Goal: Transaction & Acquisition: Purchase product/service

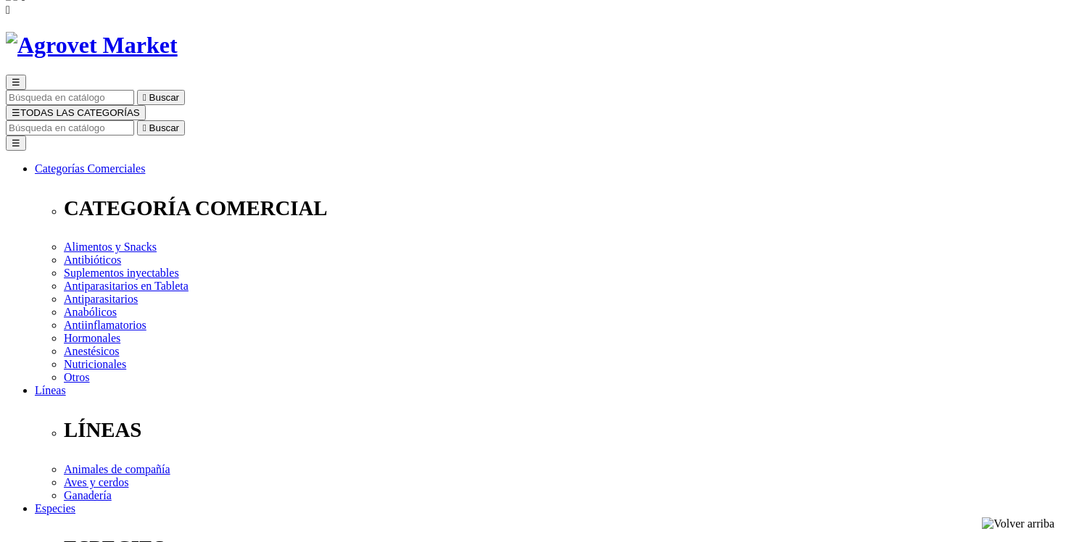
scroll to position [75, 0]
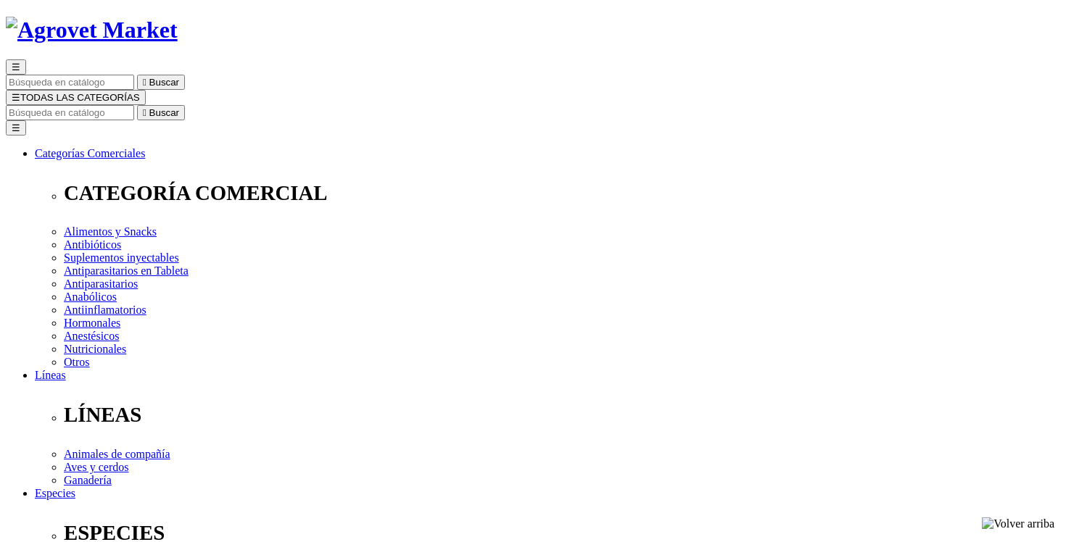
type input "2"
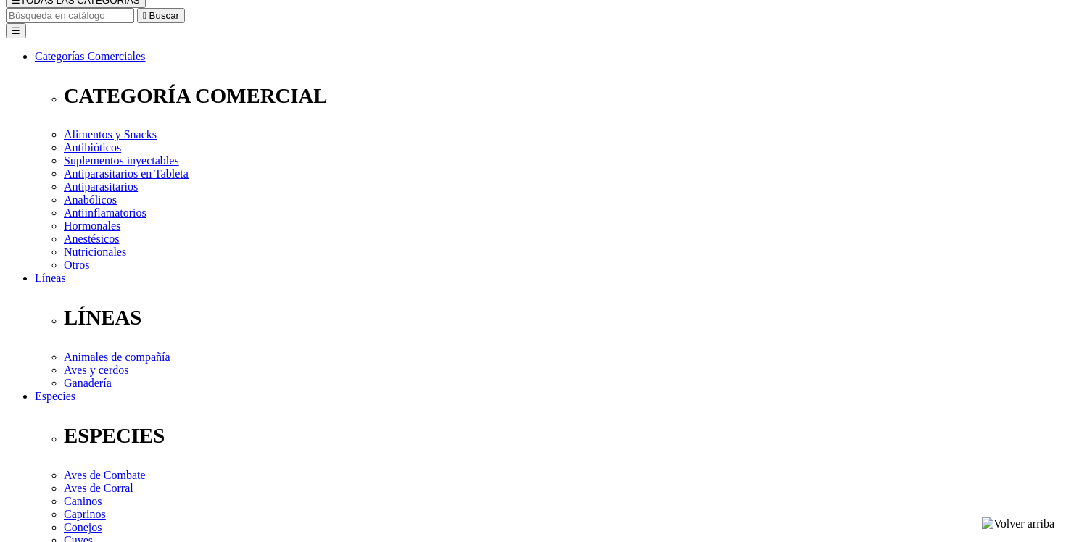
select select "354"
type input "1"
select select "354"
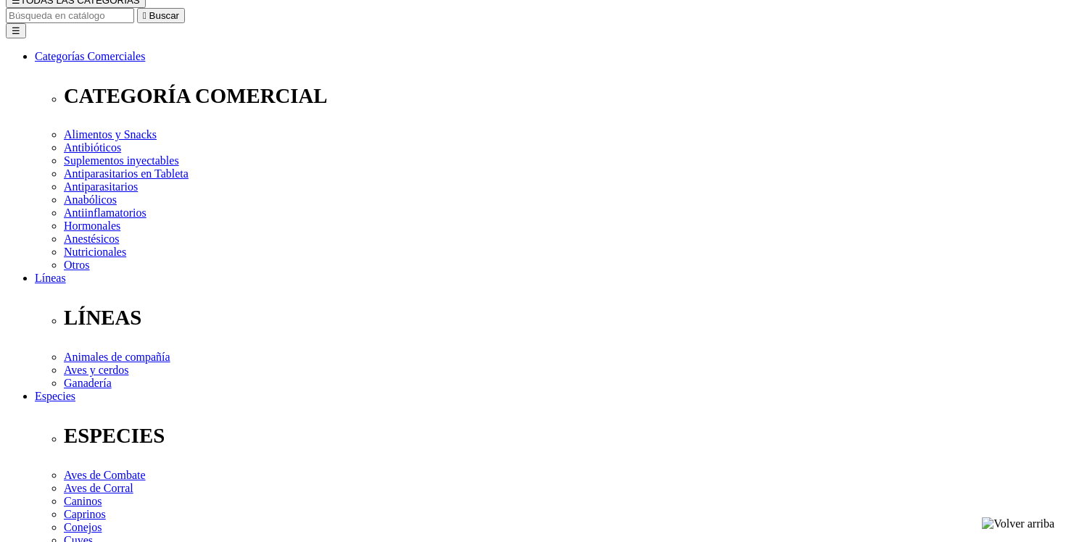
type input "2"
select select "354"
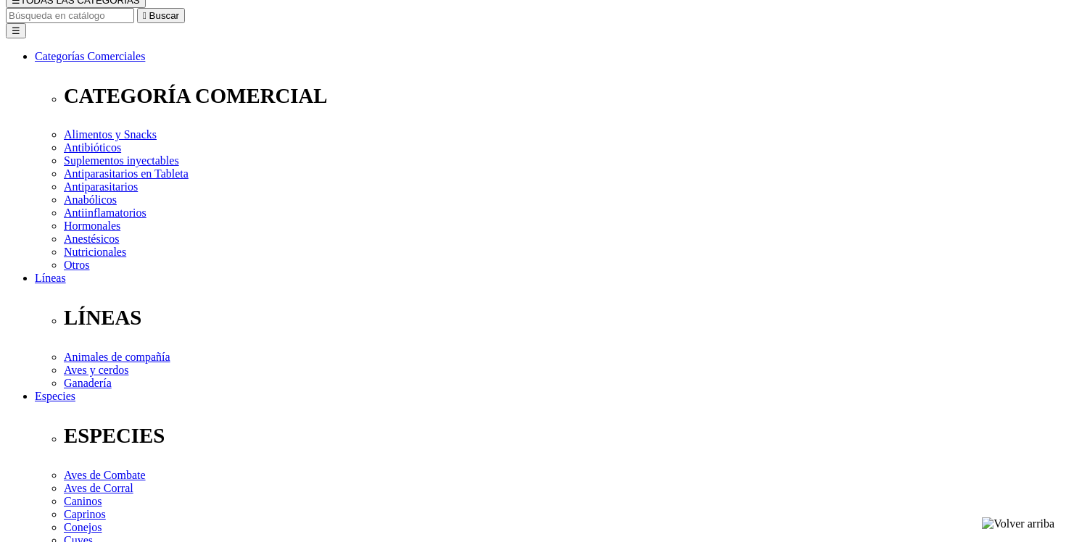
type input "1"
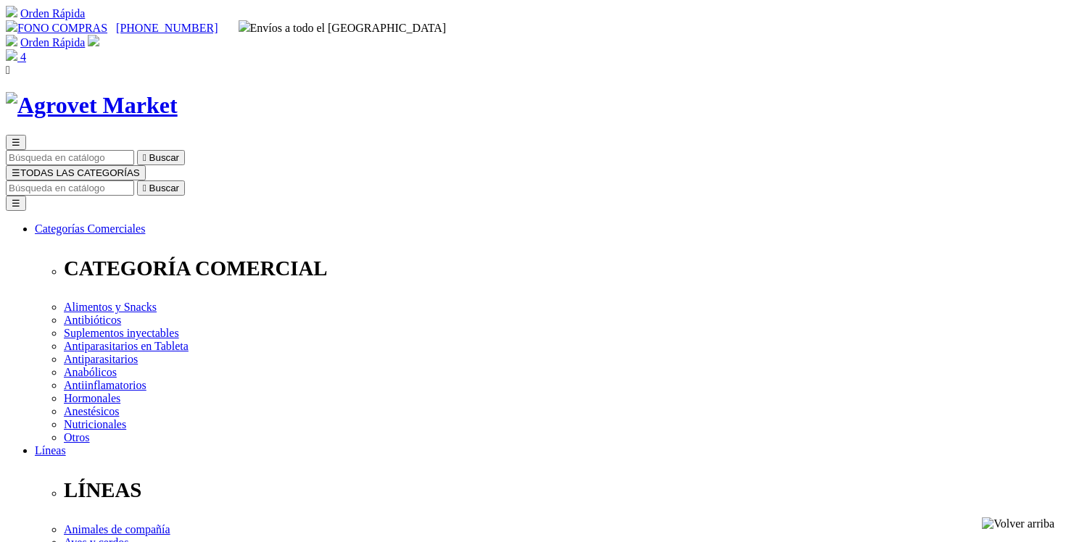
type input "2"
click at [134, 181] on input "Buscar" at bounding box center [70, 188] width 128 height 15
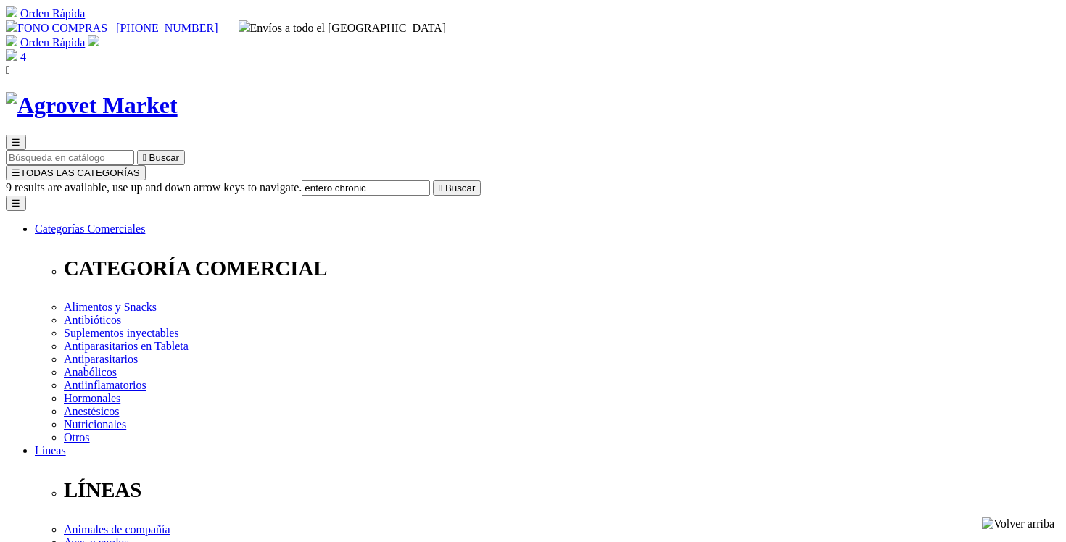
type input "entero chronic"
click at [481, 181] on button " Buscar" at bounding box center [457, 188] width 48 height 15
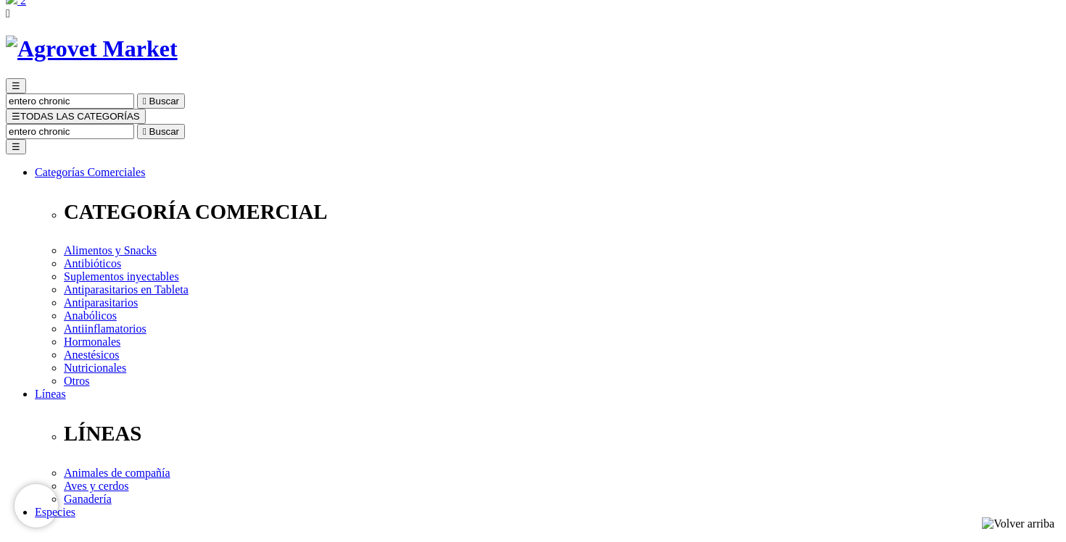
scroll to position [36, 0]
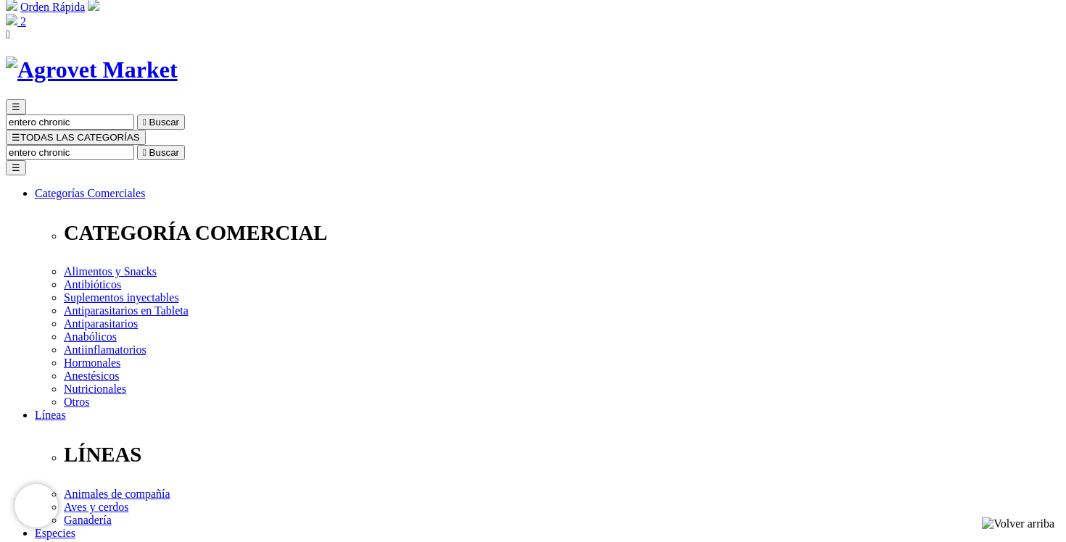
click at [134, 145] on input "entero chronic" at bounding box center [70, 152] width 128 height 15
drag, startPoint x: 731, startPoint y: 41, endPoint x: 888, endPoint y: 56, distance: 158.1
click at [888, 57] on div "☰ entero chronic  Buscar ☰ TODAS LAS CATEGORÍAS No search results. corentero c…" at bounding box center [533, 534] width 1054 height 954
type input "carbocalcio"
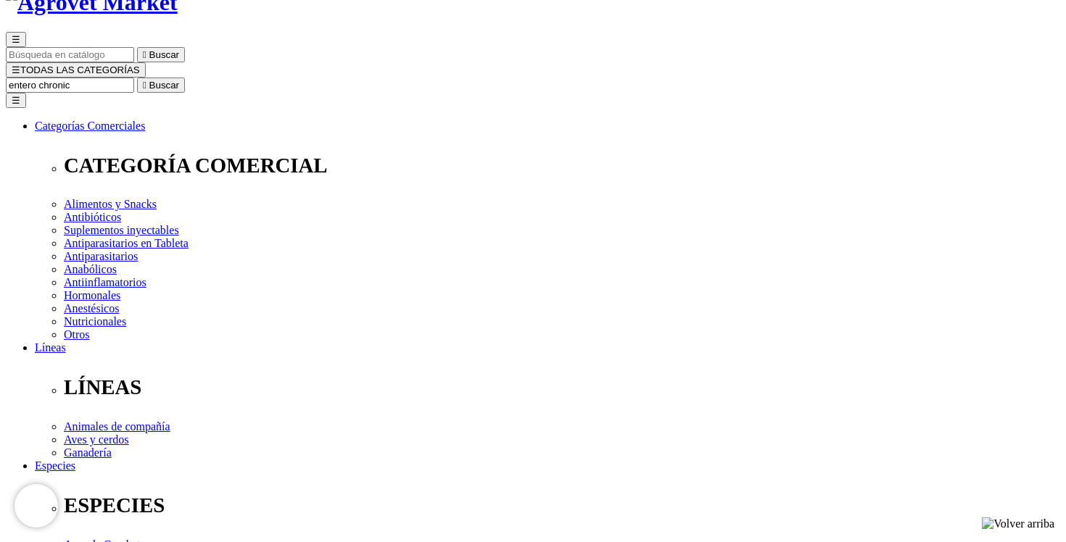
scroll to position [104, 0]
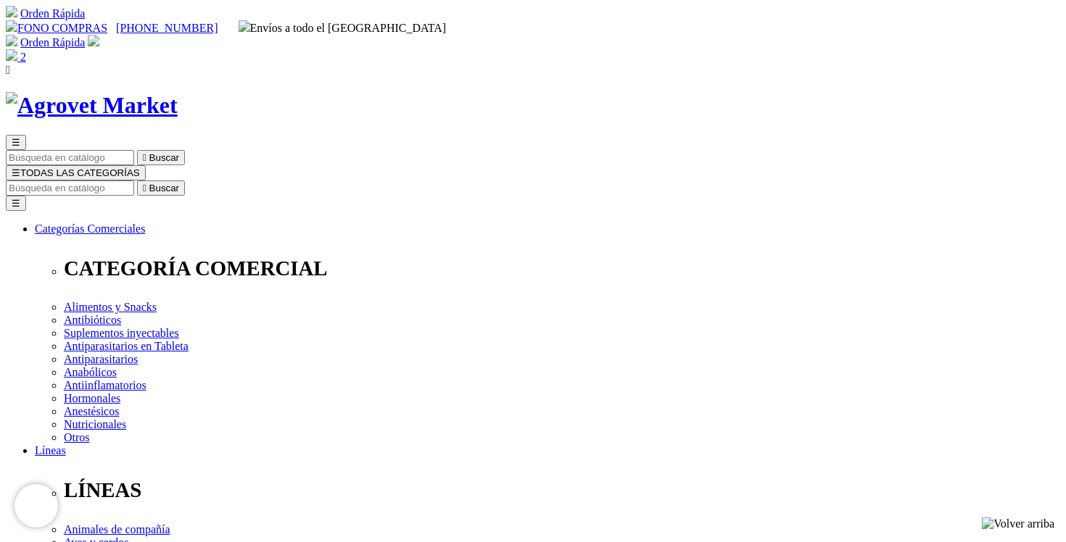
radio input "true"
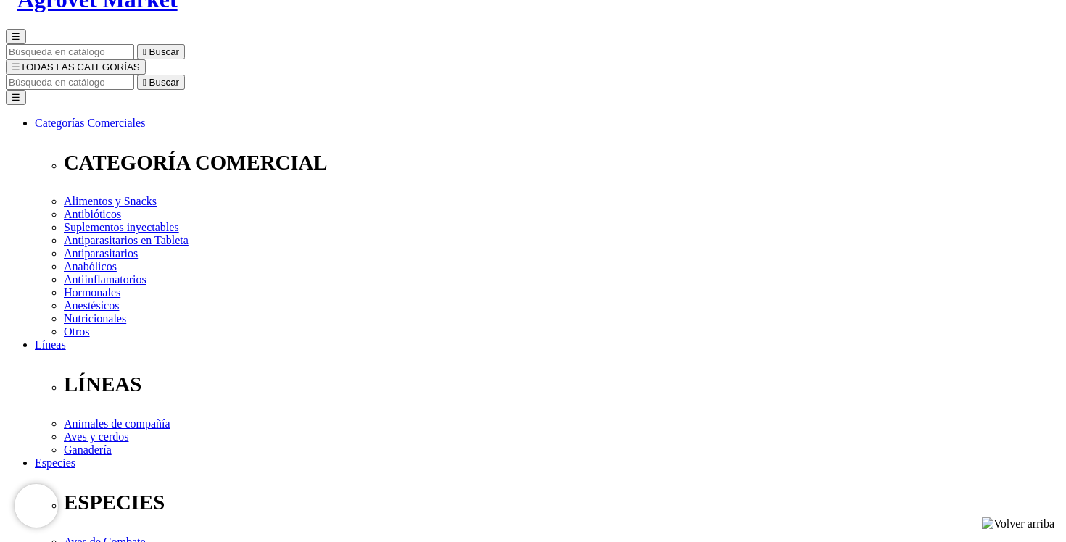
type input "[PERSON_NAME]"
select select "DNI"
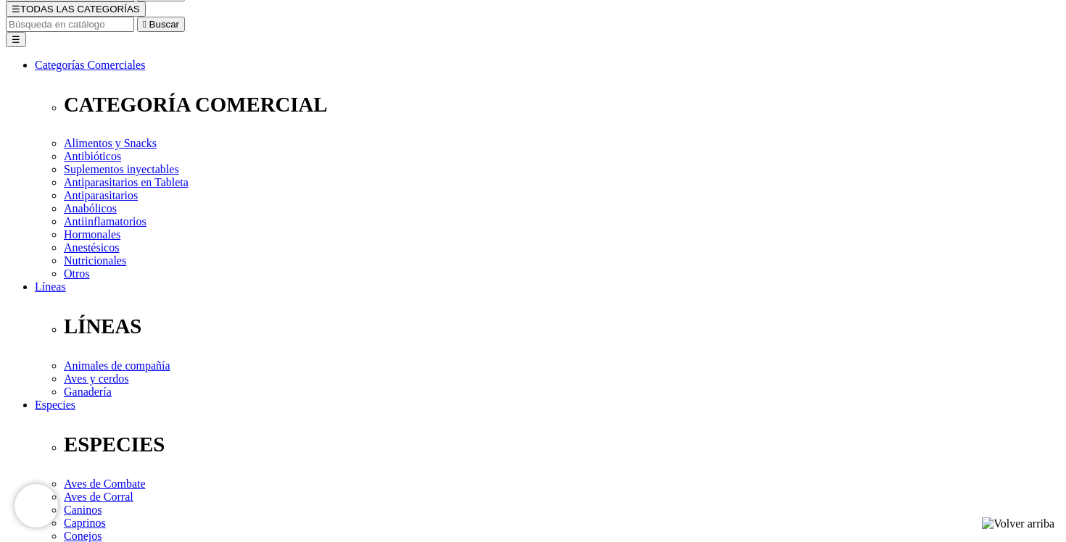
scroll to position [165, 0]
type input "465"
radio input "true"
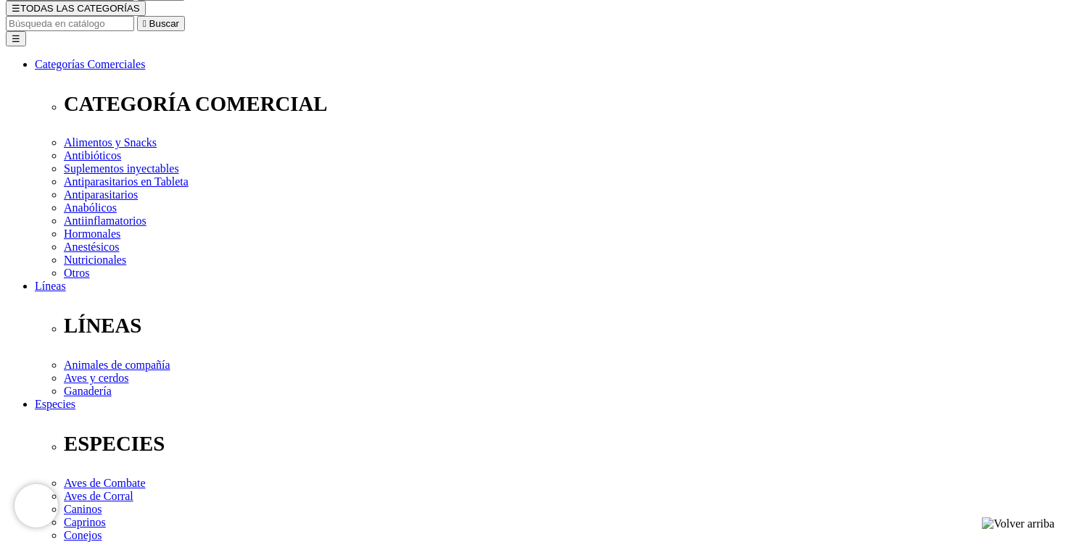
drag, startPoint x: 230, startPoint y: 225, endPoint x: 44, endPoint y: 192, distance: 189.3
drag, startPoint x: 219, startPoint y: 220, endPoint x: 108, endPoint y: 220, distance: 110.9
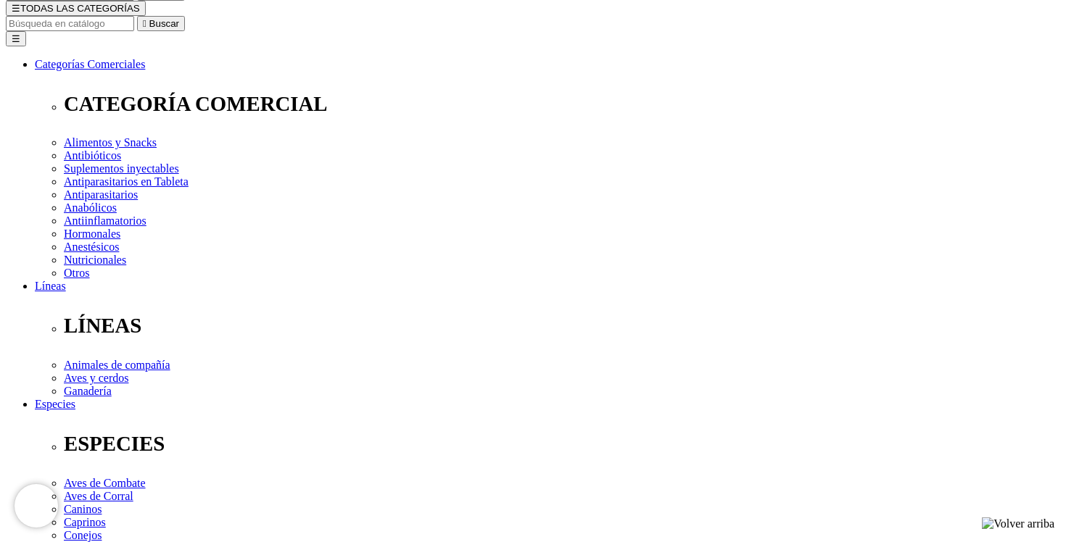
type input "4"
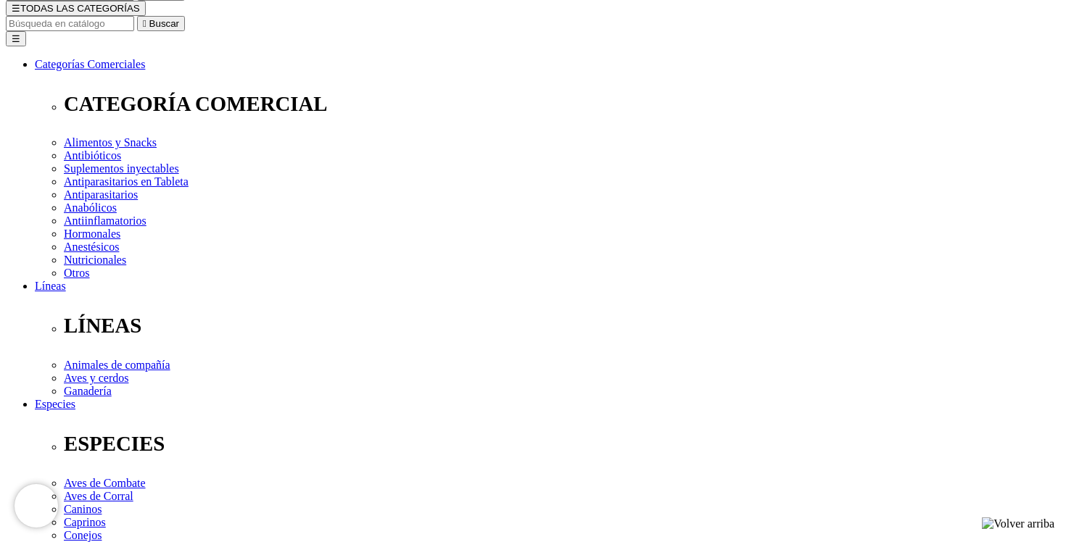
drag, startPoint x: 214, startPoint y: 195, endPoint x: 177, endPoint y: 154, distance: 55.5
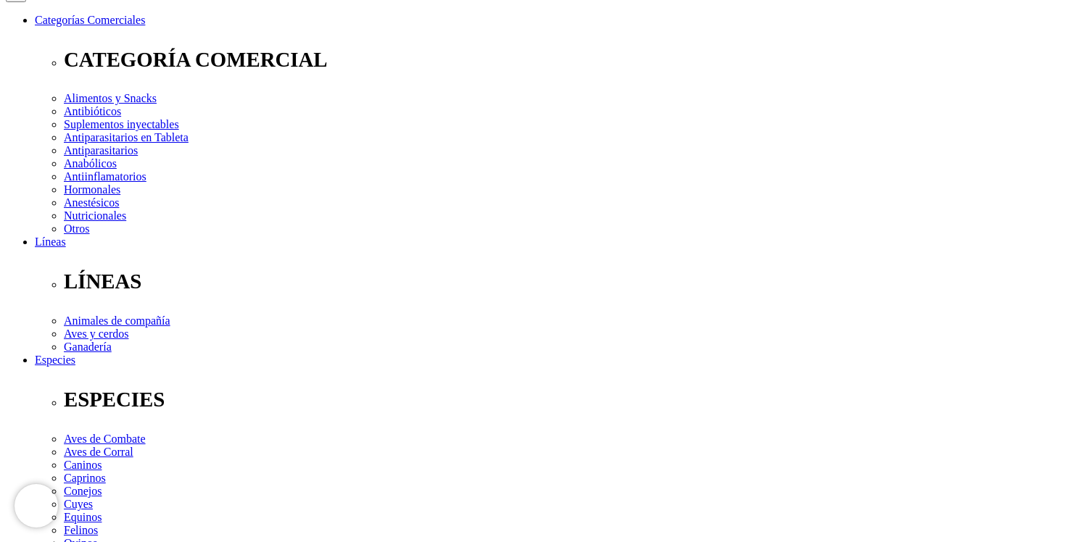
scroll to position [293, 0]
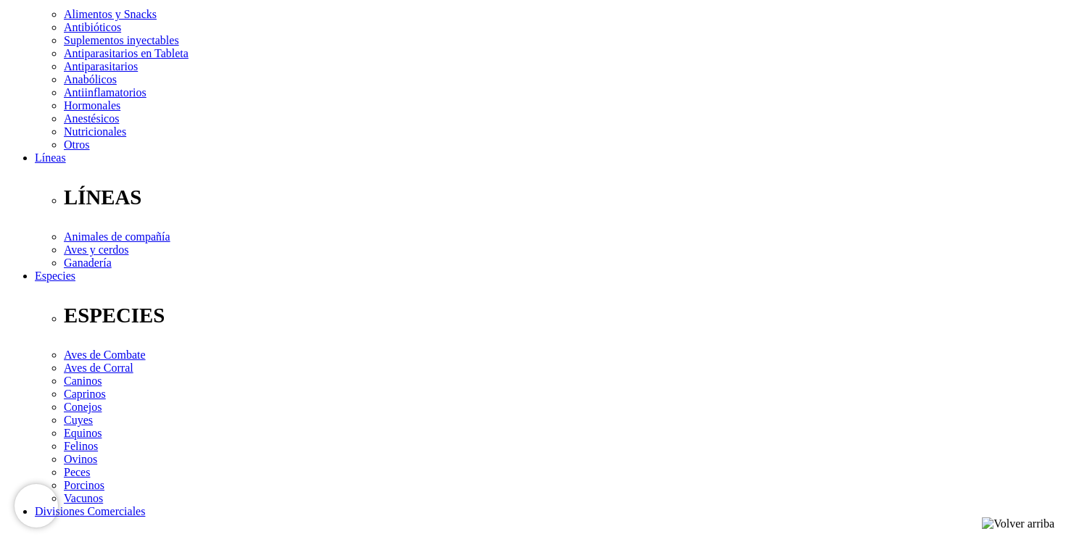
type input "46584290"
select select "Propietario_de_mascota"
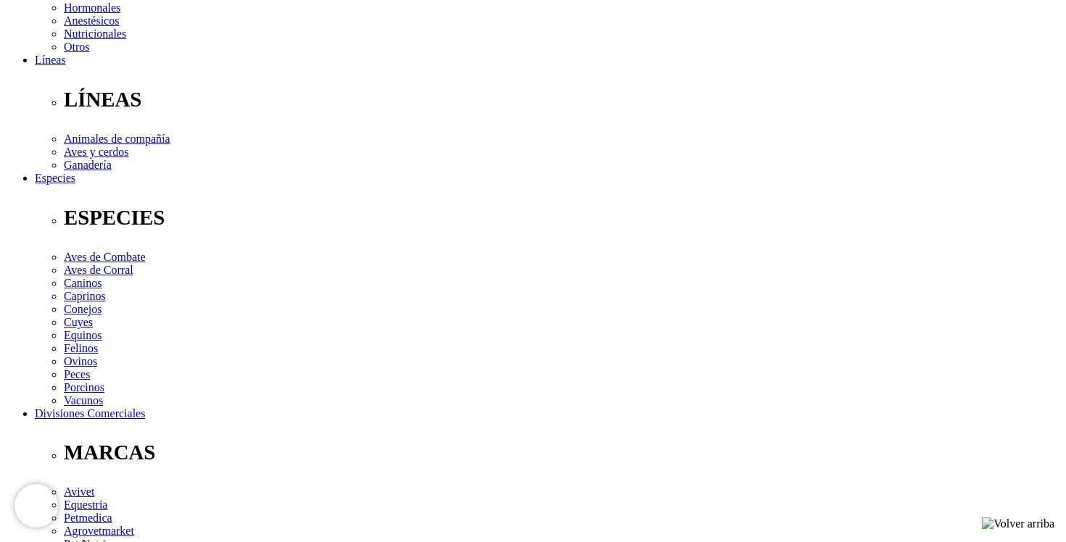
scroll to position [392, 0]
type input "M"
type input "miturrideo@gmail.com"
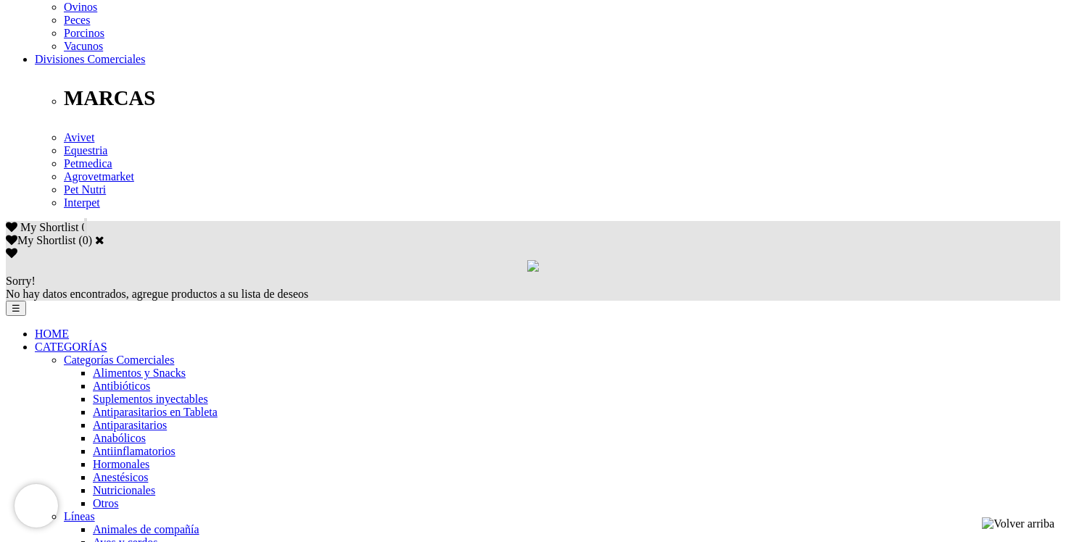
scroll to position [747, 0]
type input "22/10/1990"
checkbox input "true"
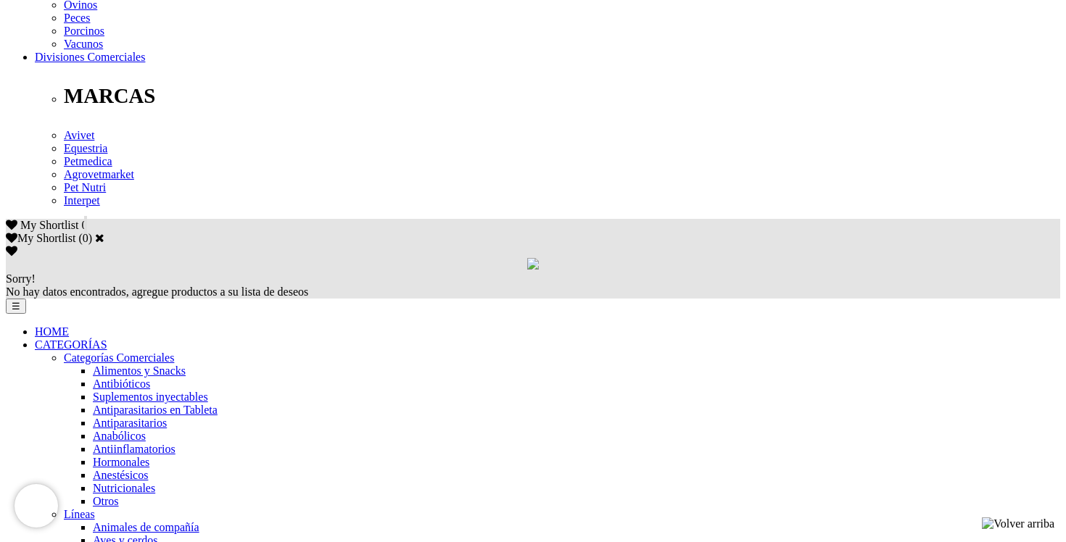
checkbox input "true"
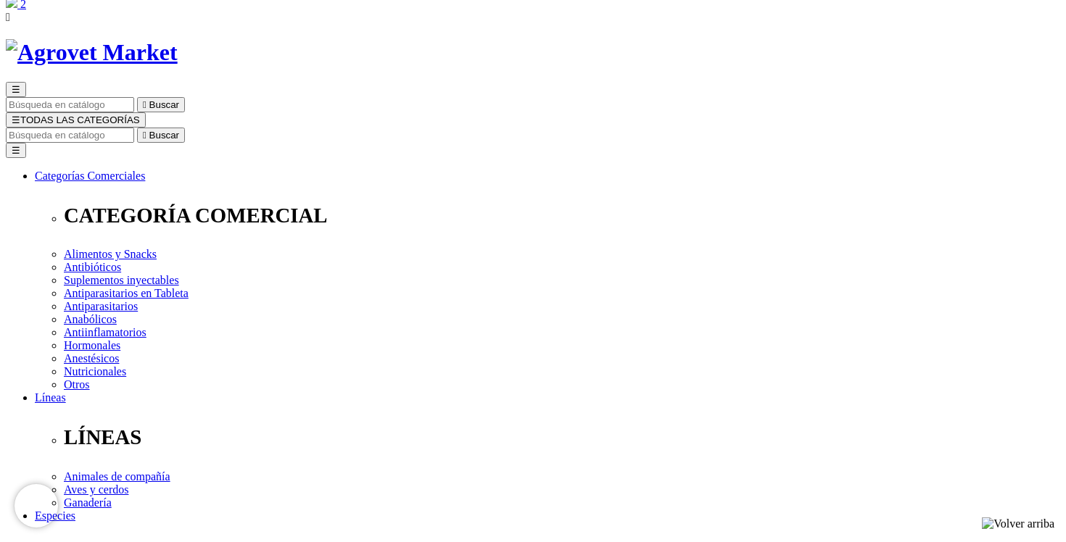
scroll to position [50, 0]
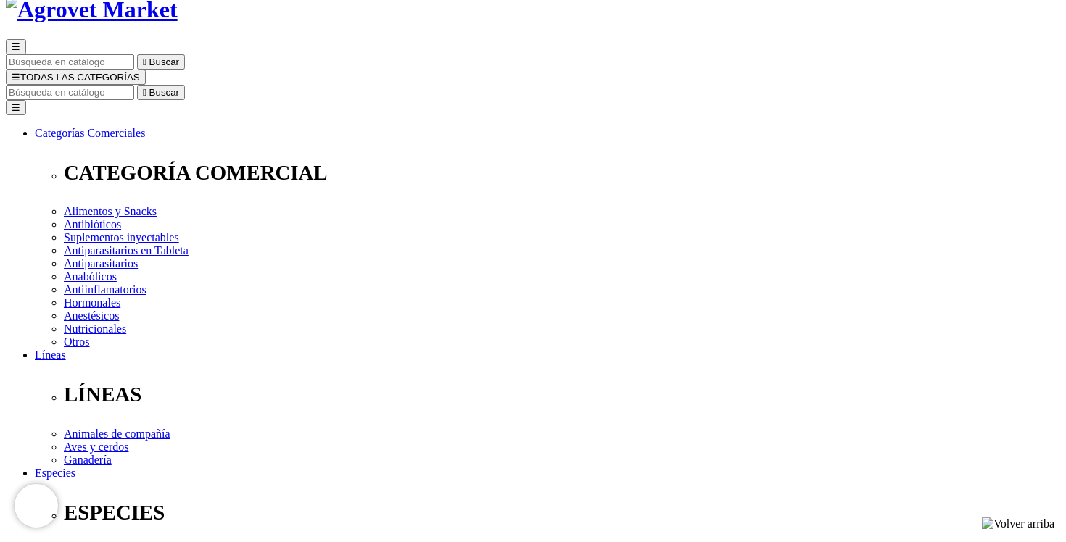
scroll to position [99, 0]
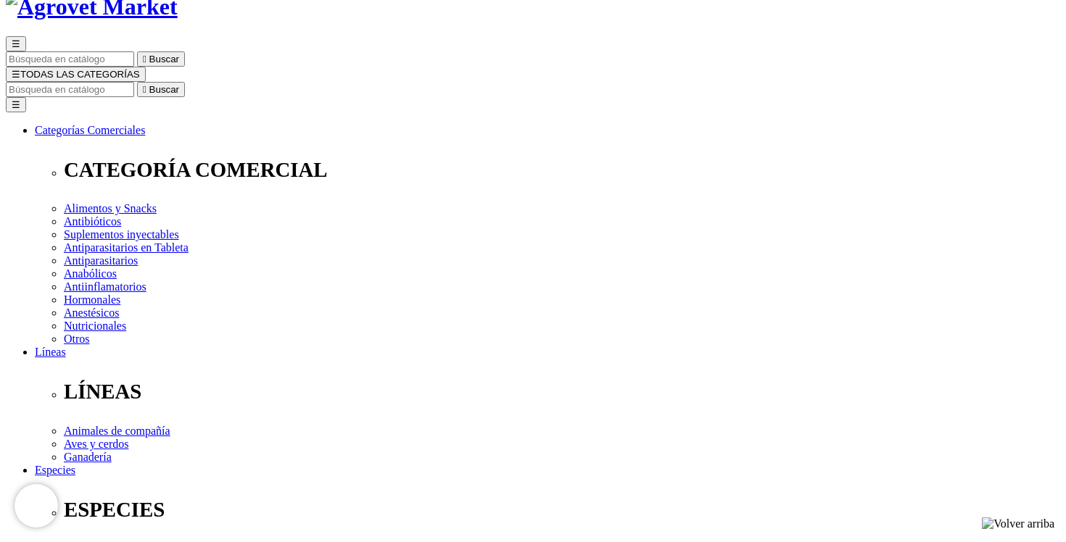
select select "[GEOGRAPHIC_DATA]"
select select
select select "3"
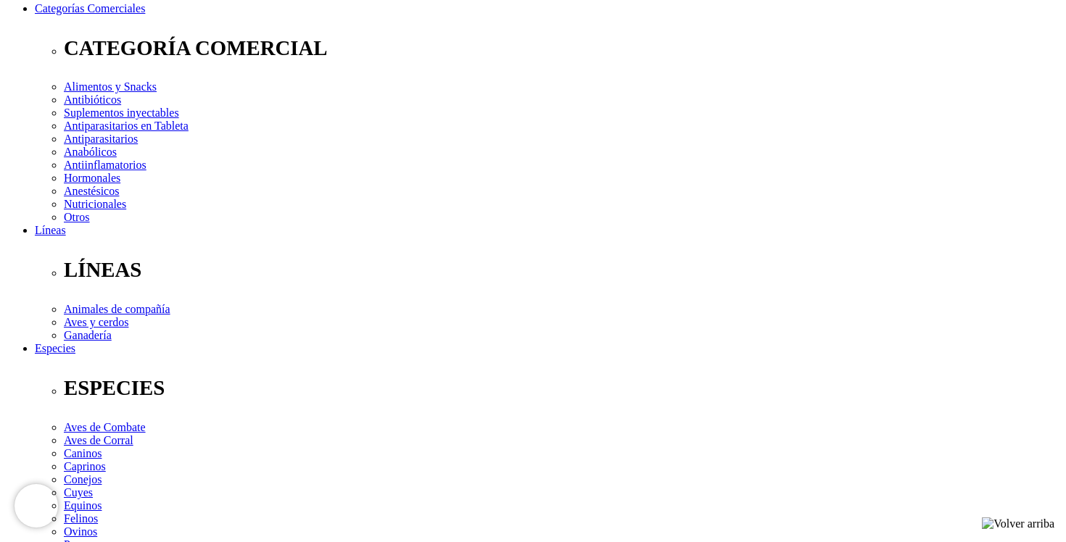
select select "95"
type input "a"
type input "Av. [PERSON_NAME] 171"
select select "Boleta"
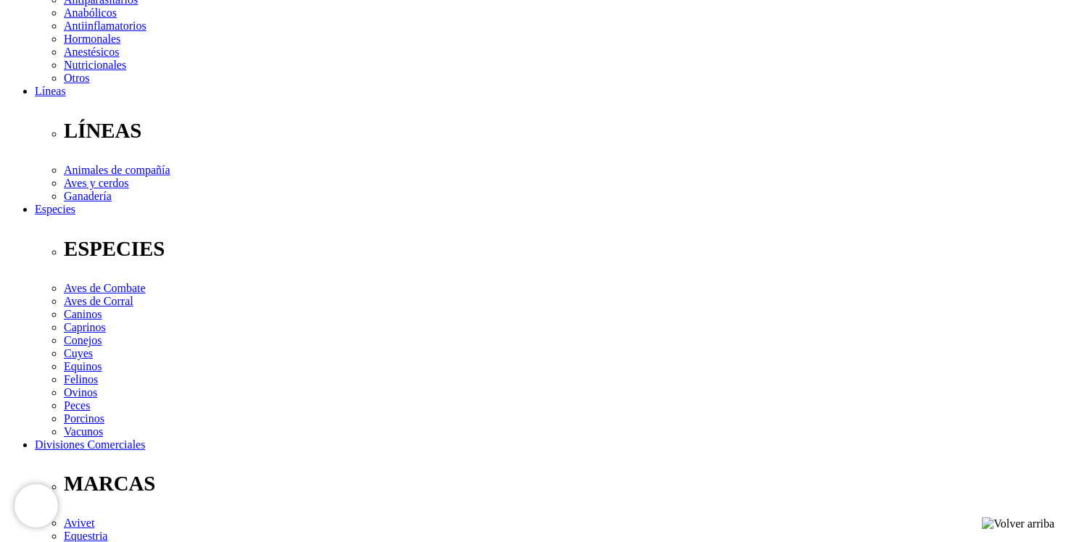
scroll to position [360, 0]
type input "943303881"
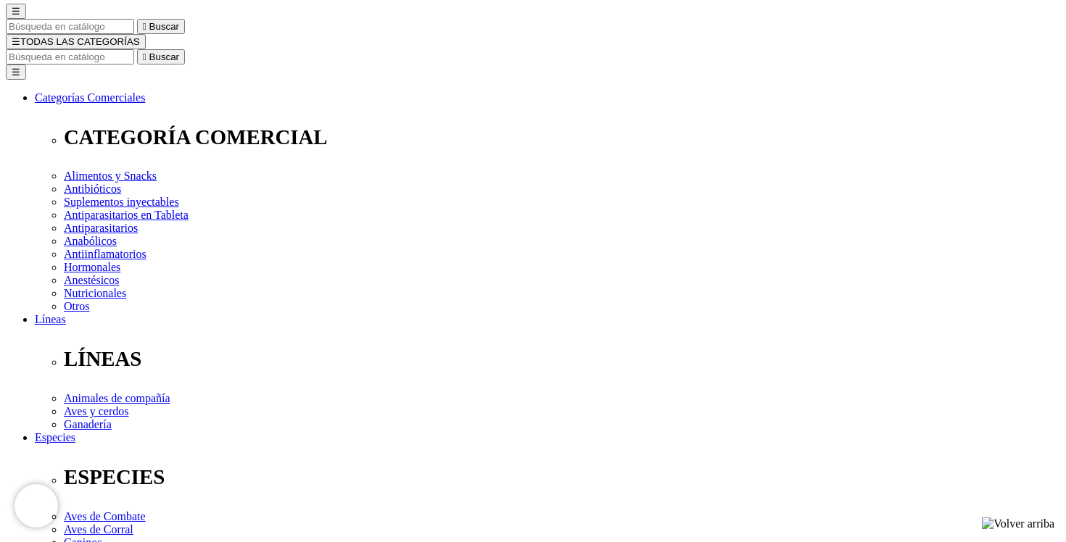
scroll to position [133, 0]
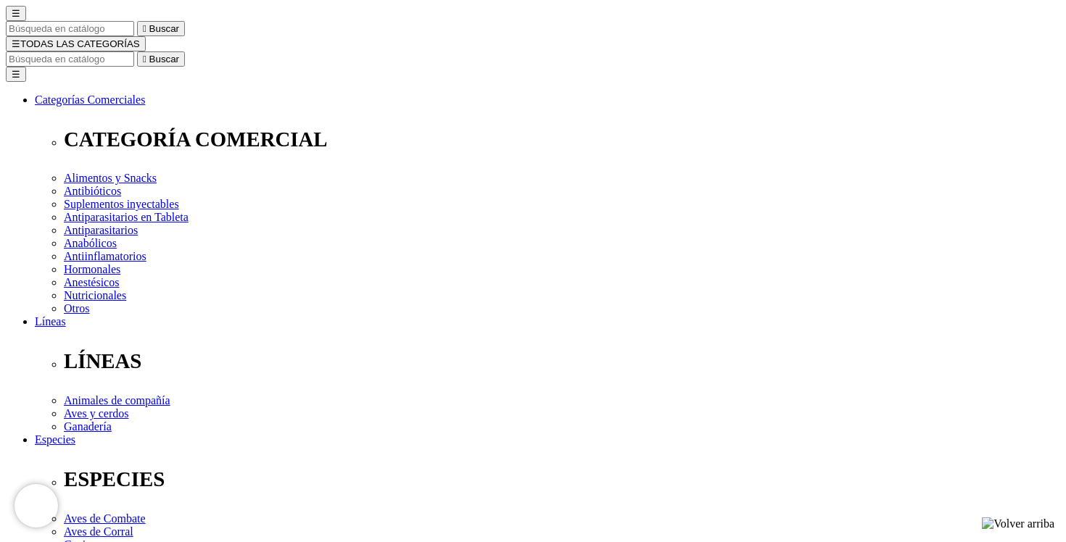
scroll to position [120, 0]
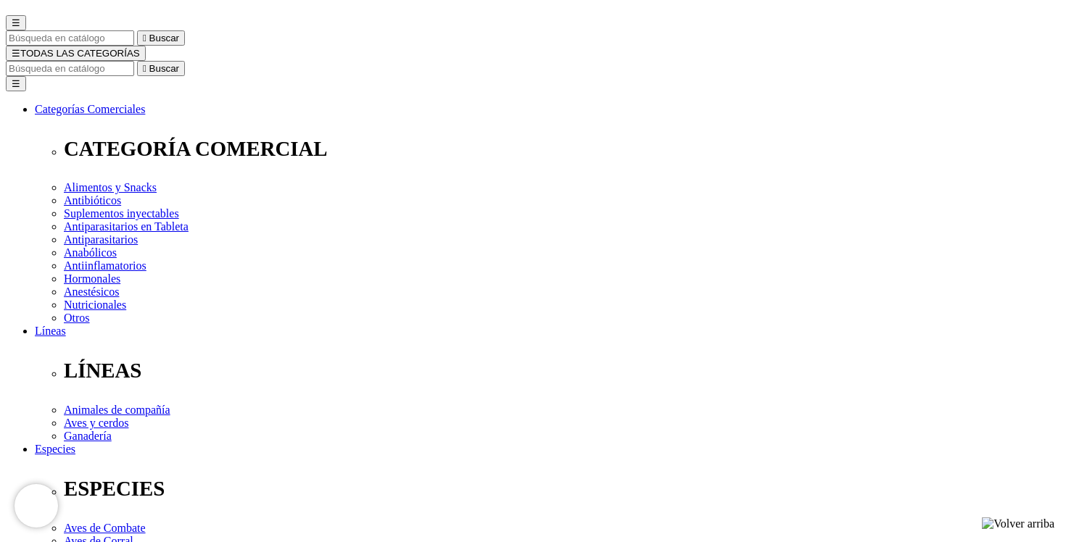
radio input "true"
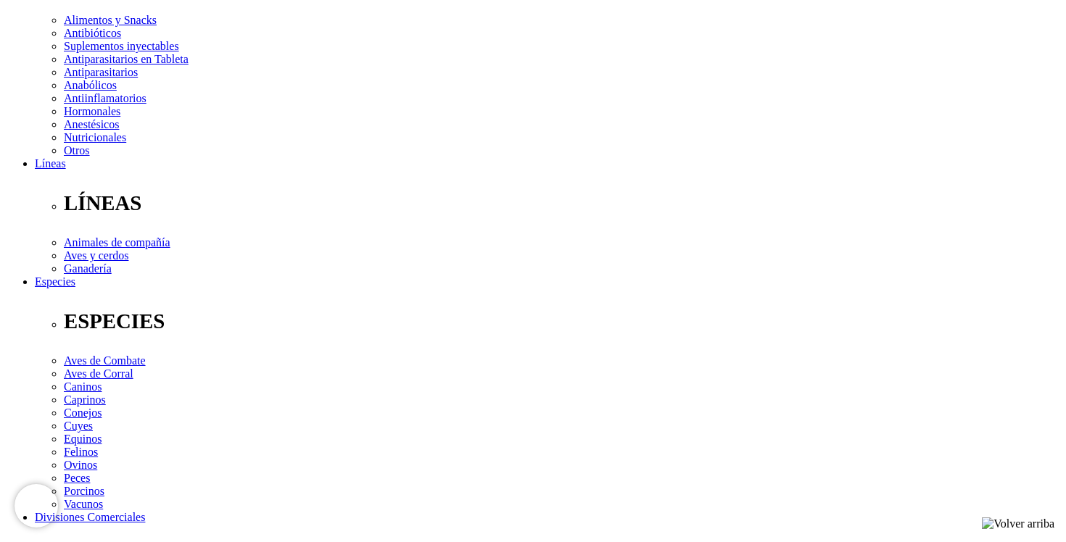
scroll to position [286, 0]
type textarea "d"
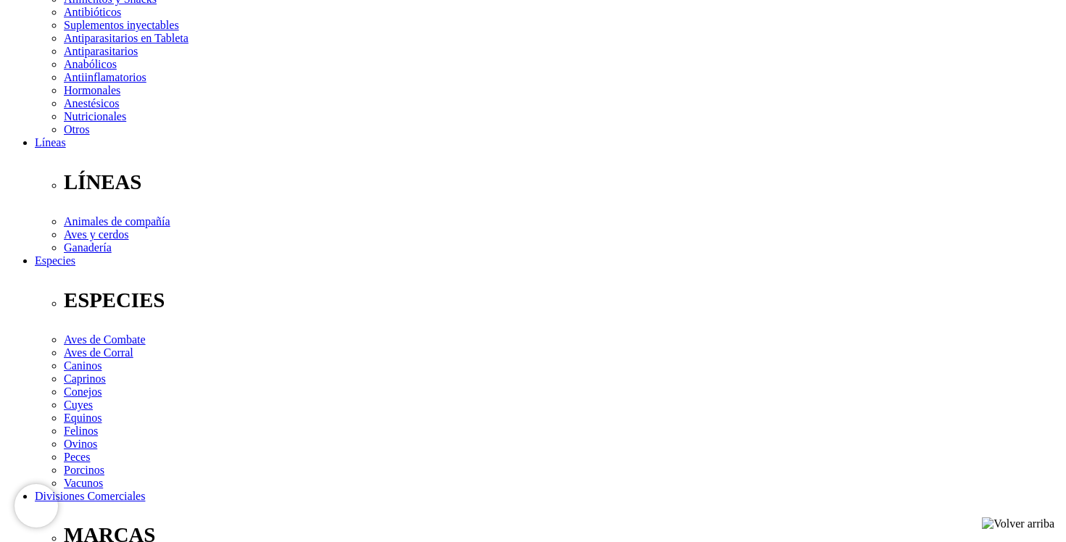
scroll to position [307, 0]
type textarea "Dejar en Porteria. Dpto 1201"
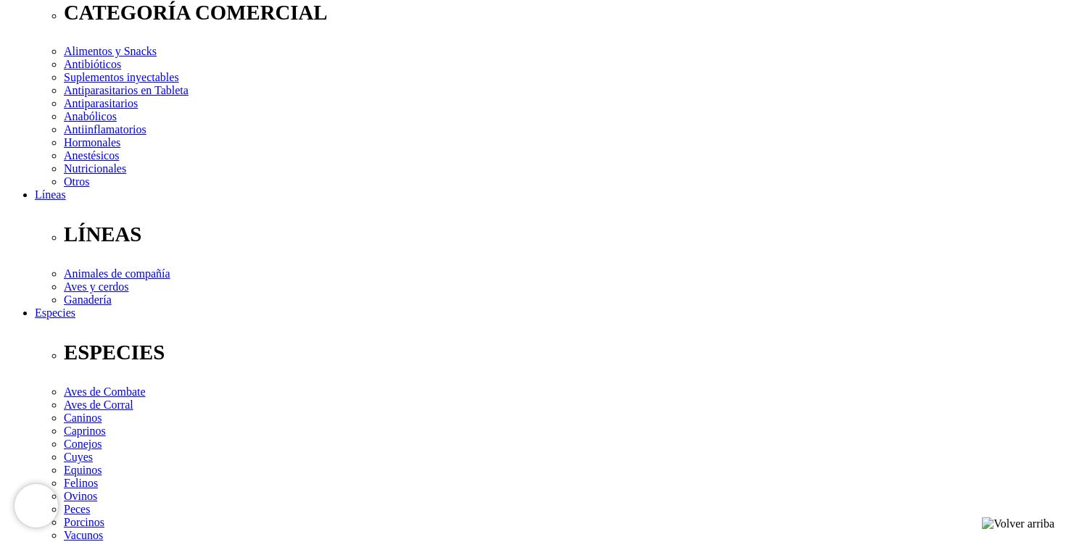
scroll to position [265, 0]
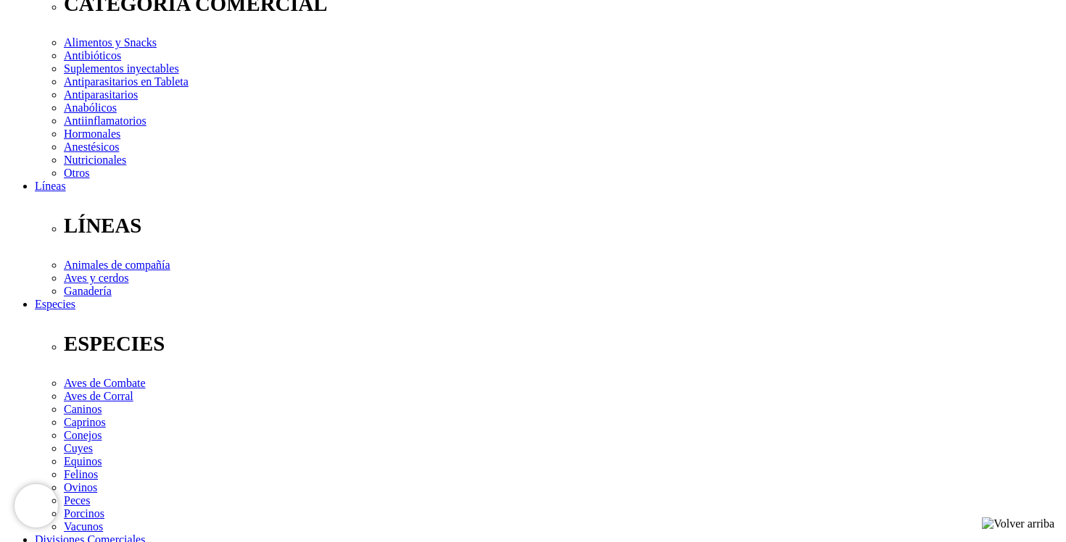
radio input "true"
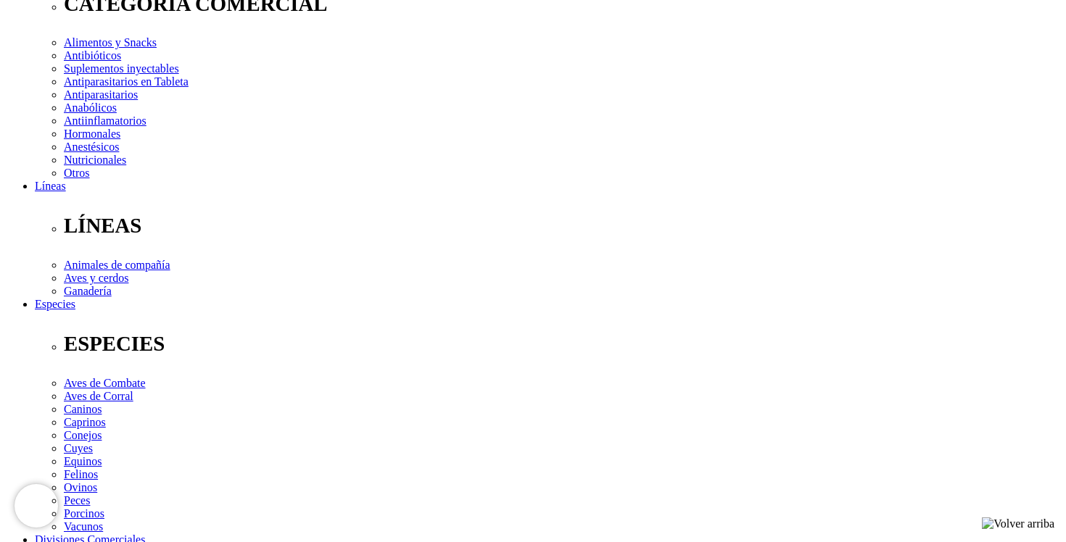
checkbox input "true"
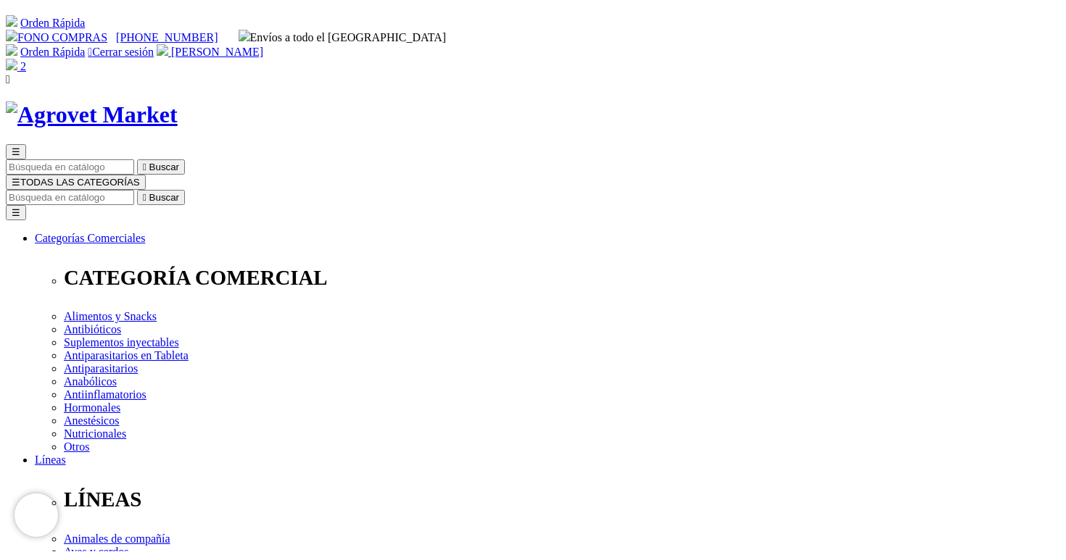
scroll to position [0, 0]
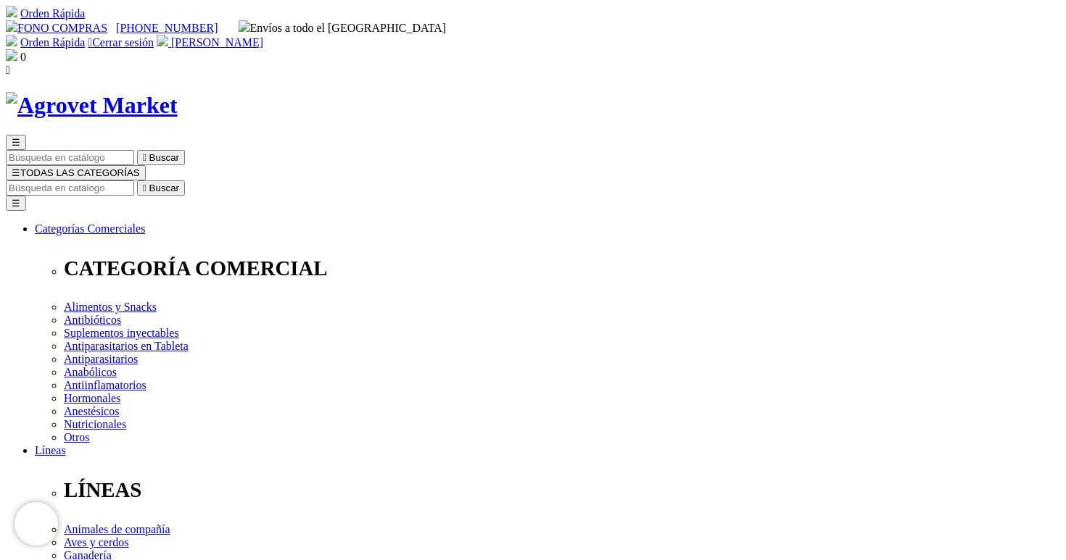
click at [263, 36] on span "[PERSON_NAME]" at bounding box center [217, 42] width 92 height 12
